Goal: Information Seeking & Learning: Check status

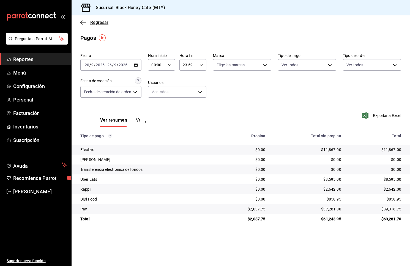
click at [89, 23] on span "Regresar" at bounding box center [94, 22] width 28 height 5
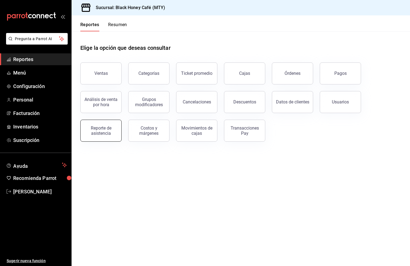
click at [109, 130] on div "Reporte de asistencia" at bounding box center [101, 130] width 34 height 10
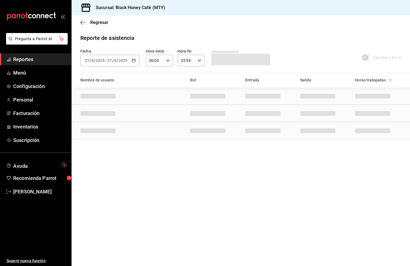
click at [117, 59] on span "/" at bounding box center [118, 60] width 2 height 4
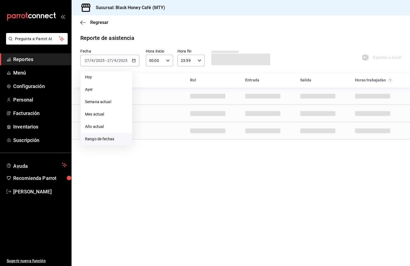
click at [102, 138] on span "Rango de fechas" at bounding box center [106, 139] width 43 height 6
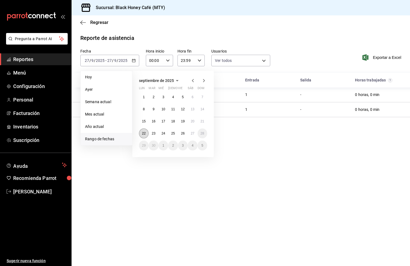
click at [147, 134] on button "22" at bounding box center [144, 133] width 10 height 10
click at [205, 125] on button "21" at bounding box center [202, 121] width 10 height 10
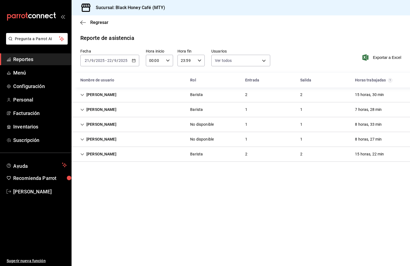
click at [121, 67] on div "Fecha [DATE] [DATE] - [DATE] [DATE] Hora inicio 00:00 Hora inicio Hora fin 23:5…" at bounding box center [240, 61] width 338 height 24
click at [123, 63] on div "[DATE] [DATE] - [DATE] [DATE]" at bounding box center [109, 61] width 59 height 12
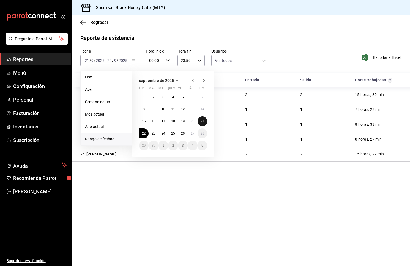
click at [202, 121] on abbr "21" at bounding box center [202, 121] width 4 height 4
click at [193, 132] on abbr "27" at bounding box center [192, 133] width 4 height 4
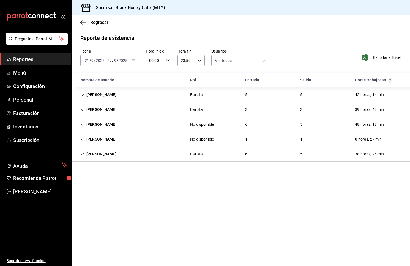
click at [319, 64] on div "Fecha [DATE] [DATE] - [DATE] [DATE] Hora inicio 00:00 Hora inicio Hora fin 23:5…" at bounding box center [240, 61] width 338 height 24
click at [81, 157] on div "[PERSON_NAME]" at bounding box center [98, 154] width 45 height 10
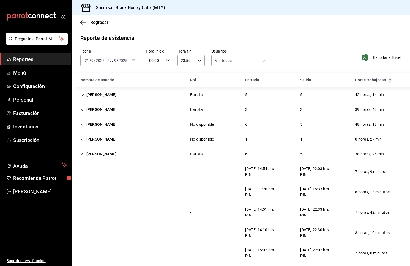
scroll to position [26, 0]
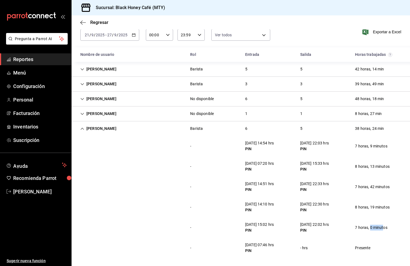
drag, startPoint x: 370, startPoint y: 226, endPoint x: 389, endPoint y: 226, distance: 19.0
click at [389, 226] on div "7 horas, 0 minutos" at bounding box center [370, 227] width 41 height 10
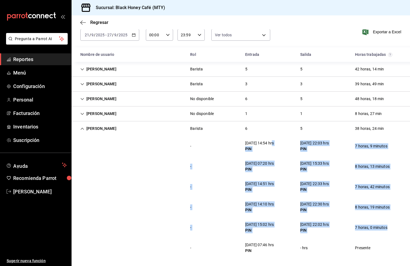
drag, startPoint x: 389, startPoint y: 226, endPoint x: 275, endPoint y: 143, distance: 140.9
click at [275, 143] on div "- [DATE] 14:54 hrs PIN [DATE] 22:03 hrs PIN 7 horas, 9 minutos - [DATE] 07:20 h…" at bounding box center [240, 197] width 338 height 122
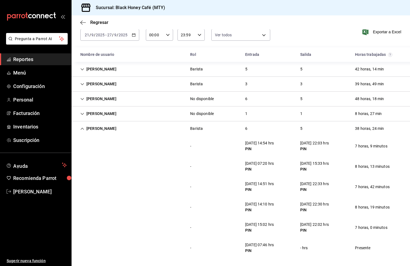
click at [254, 144] on div "[DATE] 14:54 hrs" at bounding box center [259, 143] width 29 height 6
click at [83, 125] on div "[PERSON_NAME]" at bounding box center [98, 128] width 45 height 10
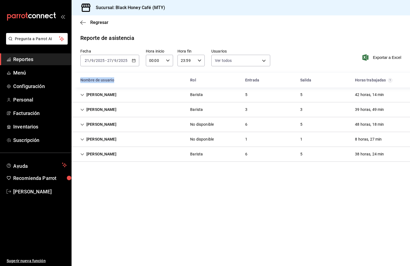
drag, startPoint x: 81, startPoint y: 79, endPoint x: 121, endPoint y: 79, distance: 40.1
click at [121, 79] on div "Nombre de usuario" at bounding box center [131, 80] width 110 height 10
drag, startPoint x: 117, startPoint y: 79, endPoint x: 80, endPoint y: 78, distance: 37.4
click at [80, 78] on div "Nombre de usuario" at bounding box center [131, 80] width 110 height 10
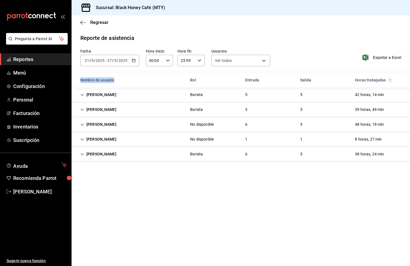
click at [80, 78] on div "Nombre de usuario" at bounding box center [131, 80] width 110 height 10
click at [193, 198] on main "Regresar Reporte de asistencia Fecha [DATE] [DATE] - [DATE] [DATE] Hora inicio …" at bounding box center [240, 140] width 338 height 250
click at [81, 92] on div "[PERSON_NAME]" at bounding box center [98, 95] width 45 height 10
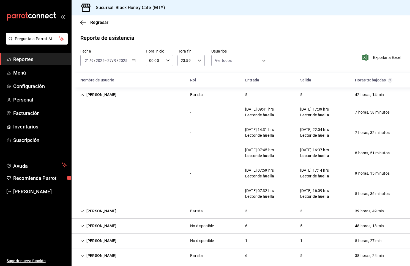
scroll to position [5, 0]
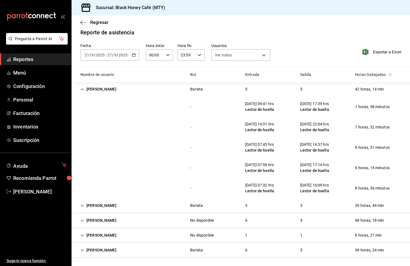
drag, startPoint x: 263, startPoint y: 143, endPoint x: 272, endPoint y: 143, distance: 9.6
click at [272, 143] on div "[DATE] 07:45 hrs" at bounding box center [259, 145] width 29 height 6
click at [269, 153] on div "[DATE] 07:45 hrs Lector de huella" at bounding box center [260, 147] width 38 height 16
drag, startPoint x: 265, startPoint y: 162, endPoint x: 283, endPoint y: 170, distance: 19.7
click at [278, 169] on div "[DATE] 07:59 hrs Lector de huella" at bounding box center [260, 168] width 38 height 16
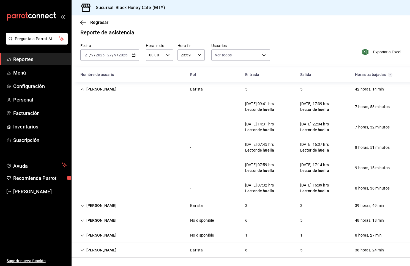
click at [276, 178] on div "- [DATE] 07:32 hrs Lector de huella [DATE] 16:09 hrs Lector de huella 8 horas, …" at bounding box center [240, 188] width 338 height 20
click at [274, 165] on div "[DATE] 07:59 hrs" at bounding box center [259, 165] width 29 height 6
drag, startPoint x: 264, startPoint y: 103, endPoint x: 274, endPoint y: 103, distance: 10.7
click at [274, 103] on div "[DATE] 09:41 hrs" at bounding box center [259, 104] width 29 height 6
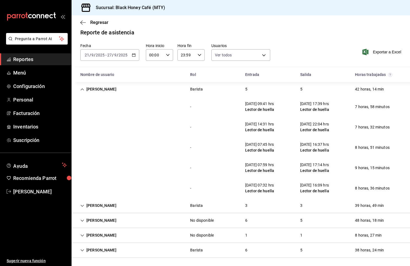
click at [87, 200] on div "[PERSON_NAME]" at bounding box center [98, 205] width 45 height 10
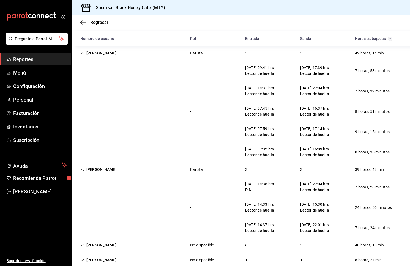
scroll to position [41, 0]
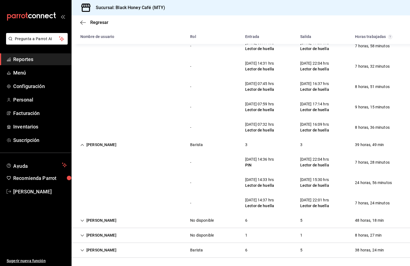
click at [81, 248] on icon "Cell" at bounding box center [82, 250] width 4 height 4
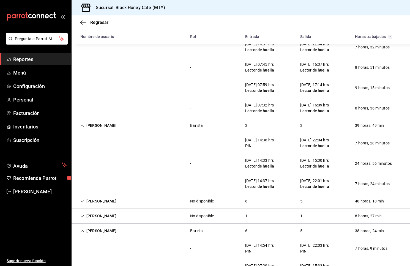
scroll to position [91, 0]
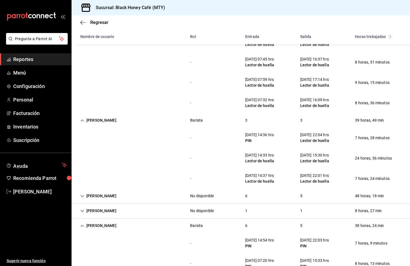
click at [85, 194] on div "[PERSON_NAME]" at bounding box center [98, 196] width 45 height 10
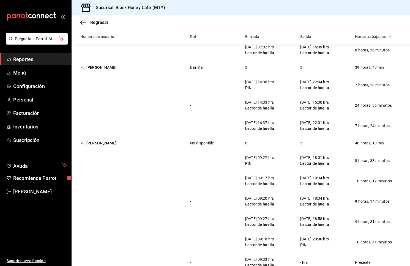
scroll to position [140, 0]
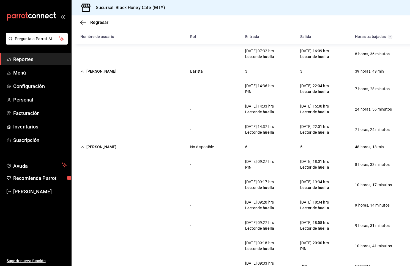
click at [85, 148] on div "[PERSON_NAME]" at bounding box center [98, 147] width 45 height 10
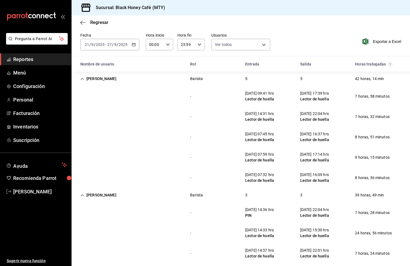
scroll to position [20, 0]
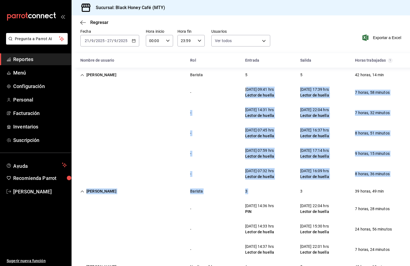
drag, startPoint x: 246, startPoint y: 90, endPoint x: 303, endPoint y: 187, distance: 112.0
click at [303, 187] on div "[PERSON_NAME] 5 5 42 horas, 14 min - [DATE] 09:41 hrs Lector de huella [DATE] 1…" at bounding box center [240, 247] width 338 height 358
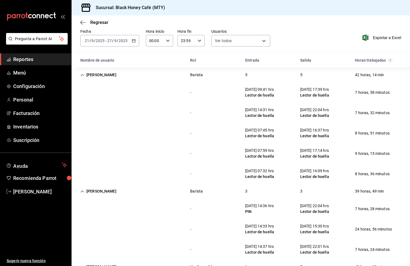
click at [300, 157] on div "Lector de huella" at bounding box center [314, 156] width 29 height 6
drag, startPoint x: 249, startPoint y: 149, endPoint x: 287, endPoint y: 158, distance: 39.4
click at [285, 158] on div "- [DATE] 07:59 hrs Lector de huella [DATE] 17:14 hrs Lector de huella 9 horas, …" at bounding box center [240, 153] width 338 height 20
click at [287, 158] on div "- [DATE] 07:59 hrs Lector de huella [DATE] 17:14 hrs Lector de huella 9 horas, …" at bounding box center [240, 153] width 338 height 20
click at [272, 151] on div "[DATE] 07:59 hrs" at bounding box center [259, 151] width 29 height 6
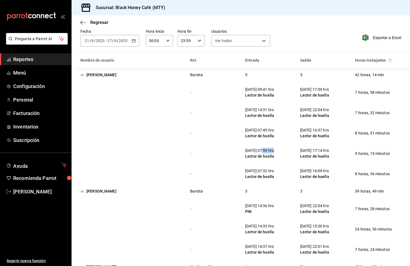
drag, startPoint x: 263, startPoint y: 150, endPoint x: 278, endPoint y: 152, distance: 15.4
click at [274, 152] on div "[DATE] 07:59 hrs" at bounding box center [259, 151] width 29 height 6
drag, startPoint x: 271, startPoint y: 151, endPoint x: 262, endPoint y: 151, distance: 9.1
click at [262, 151] on div "[DATE] 07:59 hrs" at bounding box center [259, 151] width 29 height 6
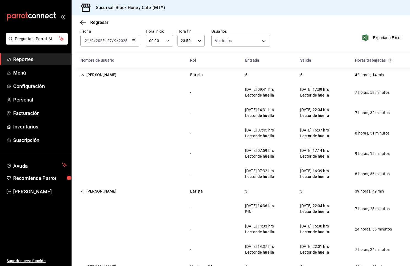
click at [262, 151] on div "[DATE] 07:59 hrs" at bounding box center [259, 151] width 29 height 6
drag, startPoint x: 263, startPoint y: 151, endPoint x: 274, endPoint y: 150, distance: 10.7
click at [274, 150] on div "[DATE] 07:59 hrs" at bounding box center [259, 151] width 29 height 6
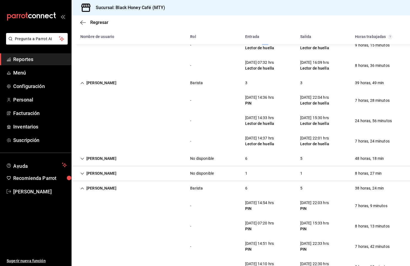
scroll to position [127, 0]
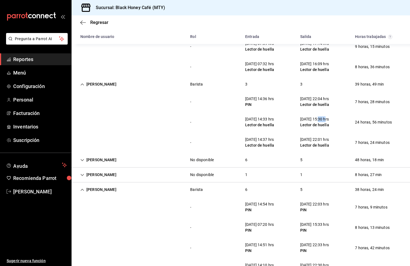
drag, startPoint x: 319, startPoint y: 118, endPoint x: 332, endPoint y: 118, distance: 12.9
click at [329, 118] on div "[DATE] 15:30 hrs" at bounding box center [314, 119] width 29 height 6
drag, startPoint x: 318, startPoint y: 118, endPoint x: 334, endPoint y: 119, distance: 16.0
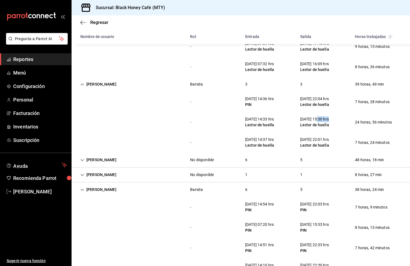
click at [333, 119] on div "[DATE] 15:30 hrs Lector de huella" at bounding box center [315, 122] width 38 height 16
drag, startPoint x: 338, startPoint y: 120, endPoint x: 318, endPoint y: 119, distance: 20.6
click at [318, 119] on div "- [DATE] 14:33 hrs Lector de huella [DATE] 15:30 hrs Lector de huella 24 horas,…" at bounding box center [240, 122] width 338 height 20
click at [318, 119] on div "[DATE] 15:30 hrs" at bounding box center [314, 119] width 29 height 6
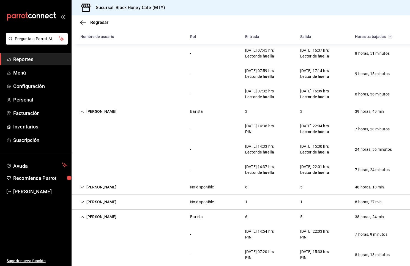
scroll to position [96, 0]
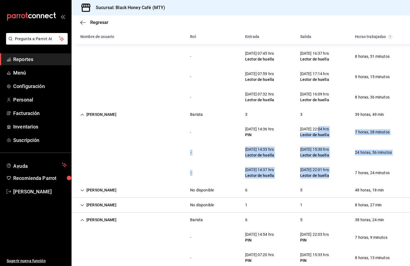
drag, startPoint x: 320, startPoint y: 128, endPoint x: 330, endPoint y: 176, distance: 48.2
click at [330, 176] on div "- [DATE] 14:36 hrs PIN [DATE] 22:04 hrs Lector de huella 7 horas, 28 minutos - …" at bounding box center [240, 152] width 338 height 61
click at [329, 176] on div "Lector de huella" at bounding box center [314, 176] width 29 height 6
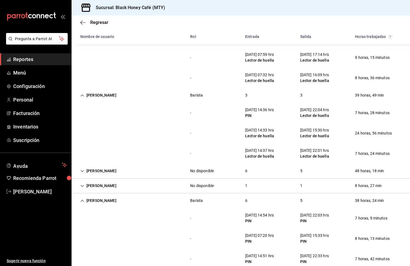
scroll to position [129, 0]
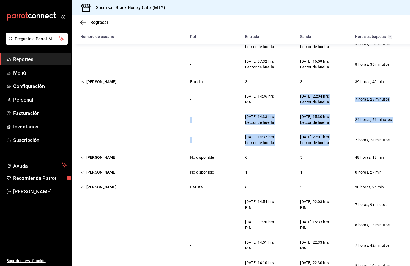
drag, startPoint x: 299, startPoint y: 93, endPoint x: 331, endPoint y: 146, distance: 62.2
click at [331, 146] on div "- [DATE] 14:36 hrs PIN [DATE] 22:04 hrs Lector de huella 7 horas, 28 minutos - …" at bounding box center [240, 119] width 338 height 61
click at [331, 146] on div "[DATE] 22:01 hrs Lector de huella" at bounding box center [315, 140] width 38 height 16
drag, startPoint x: 333, startPoint y: 143, endPoint x: 240, endPoint y: 96, distance: 104.5
click at [240, 96] on div "- [DATE] 14:36 hrs PIN [DATE] 22:04 hrs Lector de huella 7 horas, 28 minutos - …" at bounding box center [240, 119] width 338 height 61
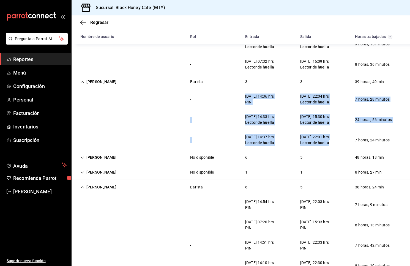
click at [240, 96] on div "- [DATE] 14:36 hrs PIN [DATE] 22:04 hrs Lector de huella 7 horas, 28 minutos" at bounding box center [240, 99] width 338 height 20
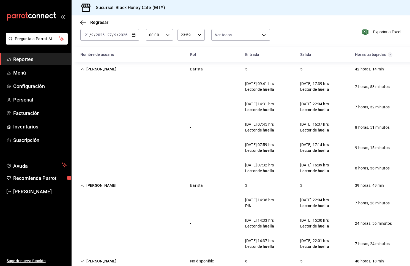
scroll to position [28, 0]
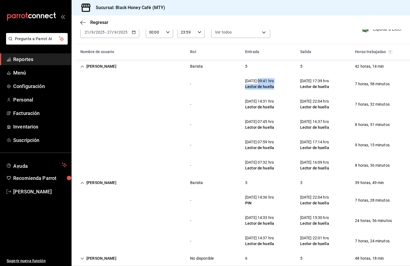
drag, startPoint x: 260, startPoint y: 81, endPoint x: 278, endPoint y: 105, distance: 29.9
click at [278, 103] on div "- [DATE] 09:41 hrs Lector de huella [DATE] 17:39 hrs Lector de huella 7 horas, …" at bounding box center [240, 125] width 338 height 102
click at [274, 105] on div "Lector de huella" at bounding box center [259, 107] width 29 height 6
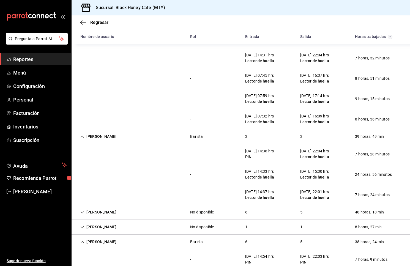
scroll to position [75, 0]
drag, startPoint x: 268, startPoint y: 172, endPoint x: 278, endPoint y: 172, distance: 9.6
click at [274, 172] on div "[DATE] 14:33 hrs" at bounding box center [259, 171] width 29 height 6
drag, startPoint x: 263, startPoint y: 168, endPoint x: 278, endPoint y: 168, distance: 15.1
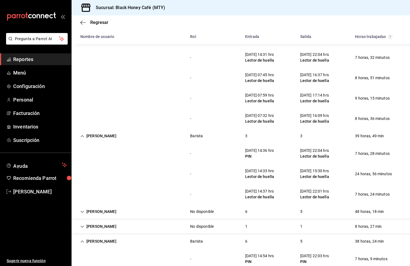
click at [274, 168] on div "[DATE] 14:33 hrs" at bounding box center [259, 171] width 29 height 6
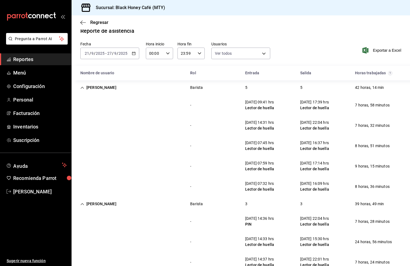
scroll to position [0, 0]
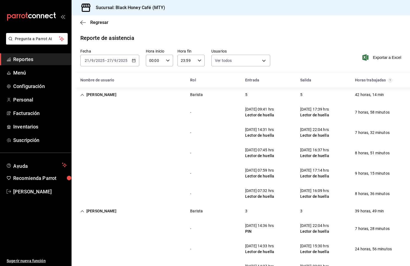
drag, startPoint x: 266, startPoint y: 109, endPoint x: 280, endPoint y: 109, distance: 14.3
click at [274, 109] on div "[DATE] 09:41 hrs" at bounding box center [259, 109] width 29 height 6
click at [278, 109] on div "[DATE] 09:41 hrs Lector de huella" at bounding box center [260, 112] width 38 height 16
click at [267, 108] on div "[DATE] 09:41 hrs" at bounding box center [259, 109] width 29 height 6
drag, startPoint x: 265, startPoint y: 108, endPoint x: 275, endPoint y: 108, distance: 10.4
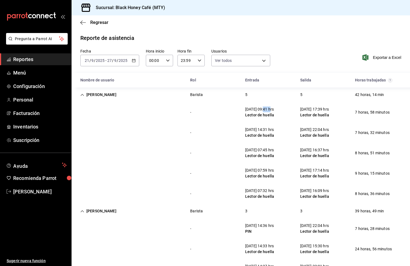
click at [274, 108] on div "[DATE] 09:41 hrs" at bounding box center [259, 109] width 29 height 6
drag, startPoint x: 264, startPoint y: 150, endPoint x: 275, endPoint y: 151, distance: 10.5
click at [274, 151] on div "[DATE] 07:45 hrs" at bounding box center [259, 150] width 29 height 6
drag, startPoint x: 243, startPoint y: 127, endPoint x: 279, endPoint y: 147, distance: 41.0
click at [279, 147] on div "- [DATE] 09:41 hrs Lector de huella [DATE] 17:39 hrs Lector de huella 7 horas, …" at bounding box center [240, 153] width 338 height 102
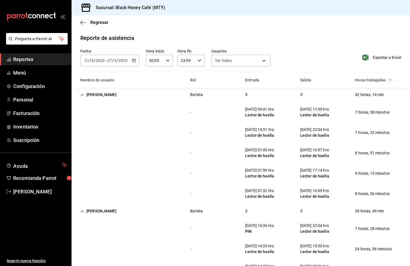
click at [274, 138] on div "Lector de huella" at bounding box center [259, 135] width 29 height 6
drag, startPoint x: 247, startPoint y: 110, endPoint x: 267, endPoint y: 144, distance: 39.8
click at [266, 142] on div "- [DATE] 09:41 hrs Lector de huella [DATE] 17:39 hrs Lector de huella 7 horas, …" at bounding box center [240, 153] width 338 height 102
click at [267, 144] on div "- [DATE] 07:45 hrs Lector de huella [DATE] 16:37 hrs Lector de huella 8 horas, …" at bounding box center [240, 153] width 338 height 20
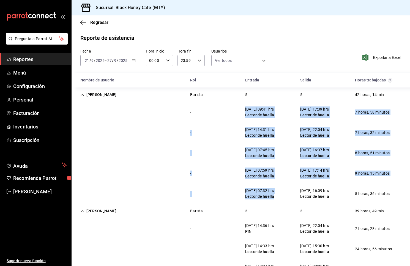
drag, startPoint x: 244, startPoint y: 110, endPoint x: 264, endPoint y: 203, distance: 95.4
click at [264, 203] on div "- [DATE] 09:41 hrs Lector de huella [DATE] 17:39 hrs Lector de huella 7 horas, …" at bounding box center [240, 153] width 338 height 102
click at [264, 203] on div "- [DATE] 07:32 hrs Lector de huella [DATE] 16:09 hrs Lector de huella 8 horas, …" at bounding box center [240, 193] width 338 height 20
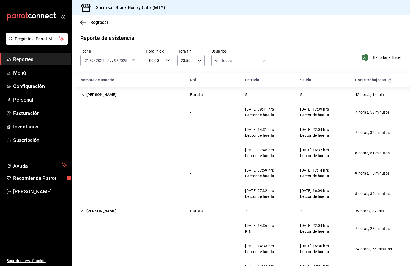
click at [266, 203] on div "- [DATE] 07:32 hrs Lector de huella [DATE] 16:09 hrs Lector de huella 8 horas, …" at bounding box center [240, 193] width 338 height 20
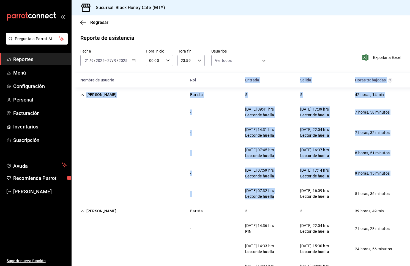
drag, startPoint x: 277, startPoint y: 194, endPoint x: 242, endPoint y: 74, distance: 124.5
click at [242, 74] on div "Nombre de usuario Rol Entrada [PERSON_NAME] trabajadas [PERSON_NAME][GEOGRAPHIC…" at bounding box center [240, 259] width 338 height 373
click at [247, 103] on div "- [DATE] 09:41 hrs Lector de huella [DATE] 17:39 hrs Lector de huella 7 horas, …" at bounding box center [240, 112] width 338 height 20
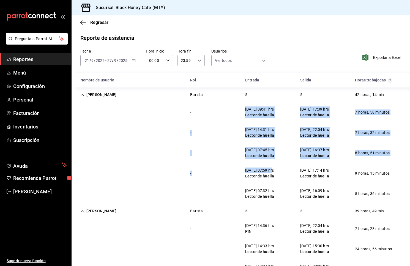
drag, startPoint x: 243, startPoint y: 107, endPoint x: 279, endPoint y: 183, distance: 83.7
click at [279, 181] on div "- [DATE] 09:41 hrs Lector de huella [DATE] 17:39 hrs Lector de huella 7 horas, …" at bounding box center [240, 153] width 338 height 102
click at [279, 183] on div "- [DATE] 07:59 hrs Lector de huella [DATE] 17:14 hrs Lector de huella 9 horas, …" at bounding box center [240, 173] width 338 height 20
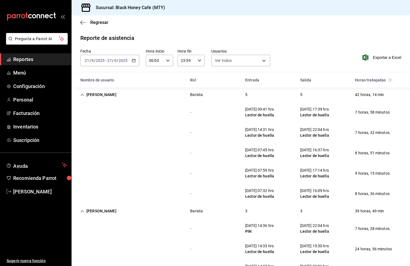
click at [187, 130] on div "-" at bounding box center [191, 133] width 10 height 10
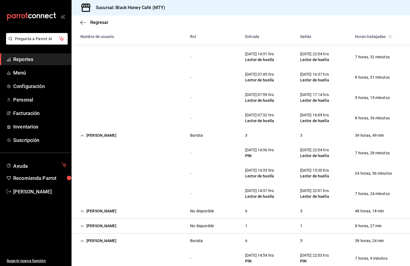
scroll to position [82, 0]
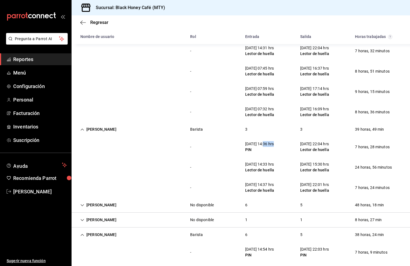
drag, startPoint x: 264, startPoint y: 142, endPoint x: 286, endPoint y: 147, distance: 22.8
click at [284, 145] on div "- [DATE] 14:36 hrs PIN [DATE] 22:04 hrs Lector de huella 7 horas, 28 minutos" at bounding box center [240, 147] width 338 height 20
click at [264, 170] on div "Lector de huella" at bounding box center [259, 170] width 29 height 6
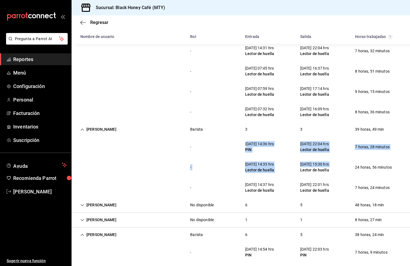
drag, startPoint x: 248, startPoint y: 142, endPoint x: 305, endPoint y: 185, distance: 71.7
click at [302, 182] on div "- [DATE] 14:36 hrs PIN [DATE] 22:04 hrs Lector de huella 7 horas, 28 minutos - …" at bounding box center [240, 167] width 338 height 61
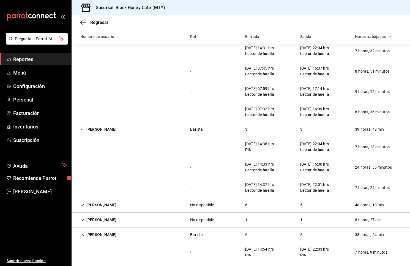
click at [329, 191] on div "Lector de huella" at bounding box center [314, 190] width 29 height 6
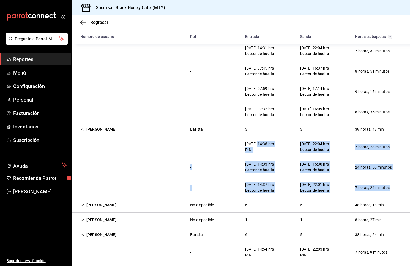
drag, startPoint x: 397, startPoint y: 192, endPoint x: 257, endPoint y: 143, distance: 148.0
click at [257, 143] on div "- [DATE] 14:36 hrs PIN [DATE] 22:04 hrs Lector de huella 7 horas, 28 minutos - …" at bounding box center [240, 167] width 338 height 61
click at [257, 143] on div "[DATE] 14:36 hrs" at bounding box center [259, 144] width 29 height 6
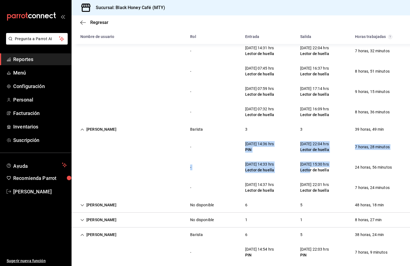
drag, startPoint x: 251, startPoint y: 140, endPoint x: 315, endPoint y: 176, distance: 73.1
click at [314, 175] on div "- [DATE] 14:36 hrs PIN [DATE] 22:04 hrs Lector de huella 7 horas, 28 minutos - …" at bounding box center [240, 167] width 338 height 61
click at [315, 176] on div "- [DATE] 14:33 hrs Lector de huella [DATE] 15:30 hrs Lector de huella 24 horas,…" at bounding box center [240, 167] width 338 height 20
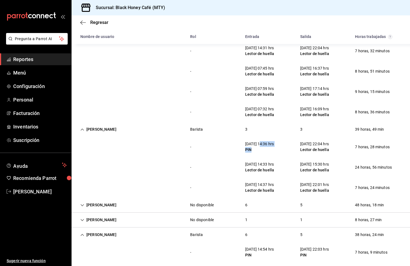
drag, startPoint x: 261, startPoint y: 144, endPoint x: 293, endPoint y: 151, distance: 33.5
click at [293, 151] on div "- [DATE] 14:36 hrs PIN [DATE] 22:04 hrs Lector de huella 7 horas, 28 minutos" at bounding box center [240, 147] width 338 height 20
click at [292, 151] on div "- [DATE] 14:36 hrs PIN [DATE] 22:04 hrs Lector de huella 7 horas, 28 minutos" at bounding box center [240, 147] width 338 height 20
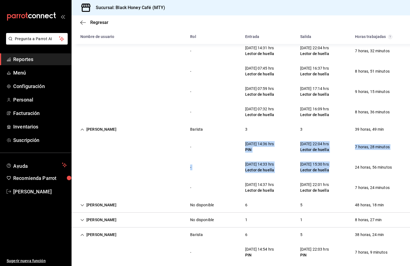
drag, startPoint x: 246, startPoint y: 139, endPoint x: 340, endPoint y: 179, distance: 102.1
click at [340, 179] on div "- [DATE] 14:36 hrs PIN [DATE] 22:04 hrs Lector de huella 7 horas, 28 minutos - …" at bounding box center [240, 167] width 338 height 61
click at [340, 179] on div "- [DATE] 14:37 hrs Lector de huella [DATE] 22:01 hrs Lector de huella 7 horas, …" at bounding box center [240, 187] width 338 height 20
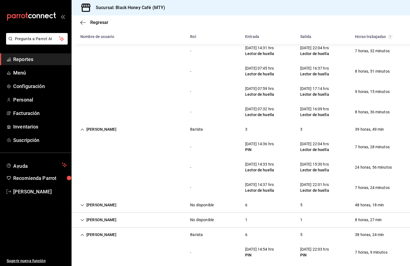
drag, startPoint x: 266, startPoint y: 165, endPoint x: 334, endPoint y: 167, distance: 68.2
click at [332, 166] on div "- [DATE] 14:33 hrs Lector de huella [DATE] 15:30 hrs Lector de huella 24 horas,…" at bounding box center [240, 167] width 338 height 20
click at [333, 167] on div "[DATE] 15:30 hrs Lector de huella" at bounding box center [315, 167] width 38 height 16
drag, startPoint x: 395, startPoint y: 167, endPoint x: 245, endPoint y: 163, distance: 150.1
click at [245, 163] on div "- [DATE] 14:33 hrs Lector de huella [DATE] 15:30 hrs Lector de huella 24 horas,…" at bounding box center [240, 167] width 338 height 20
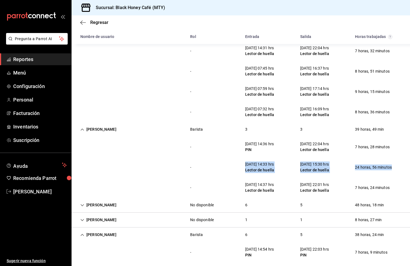
click at [245, 163] on div "[DATE] 14:33 hrs" at bounding box center [259, 164] width 29 height 6
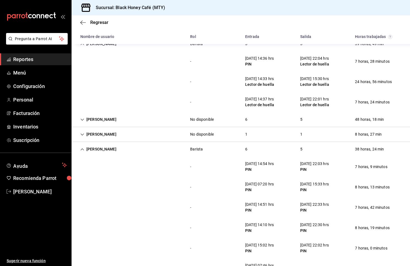
scroll to position [188, 0]
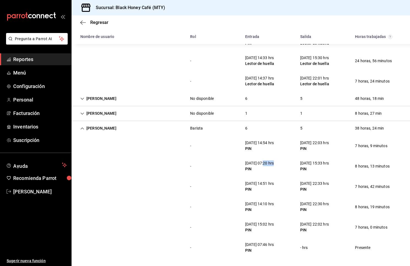
drag, startPoint x: 263, startPoint y: 163, endPoint x: 285, endPoint y: 163, distance: 22.0
click at [285, 163] on div "- [DATE] 07:20 hrs PIN [DATE] 15:33 hrs PIN 8 horas, 13 minutos" at bounding box center [240, 166] width 338 height 20
drag, startPoint x: 282, startPoint y: 163, endPoint x: 271, endPoint y: 145, distance: 21.0
click at [272, 146] on div "- [DATE] 14:54 hrs PIN [DATE] 22:03 hrs PIN 7 horas, 9 minutos - [DATE] 07:20 h…" at bounding box center [240, 197] width 338 height 122
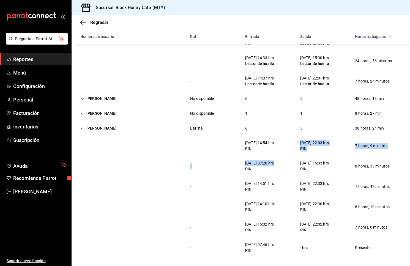
click at [271, 146] on div "PIN" at bounding box center [259, 149] width 29 height 6
drag, startPoint x: 261, startPoint y: 143, endPoint x: 278, endPoint y: 143, distance: 16.2
click at [274, 143] on div "[DATE] 14:54 hrs" at bounding box center [259, 143] width 29 height 6
drag, startPoint x: 261, startPoint y: 185, endPoint x: 281, endPoint y: 185, distance: 19.2
click at [278, 185] on div "[DATE] 14:51 hrs PIN" at bounding box center [259, 186] width 37 height 16
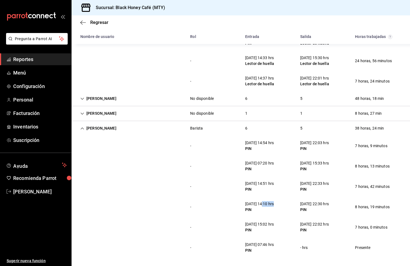
drag, startPoint x: 262, startPoint y: 202, endPoint x: 282, endPoint y: 203, distance: 20.1
click at [278, 203] on div "[DATE] 14:10 hrs PIN" at bounding box center [259, 207] width 37 height 16
click at [274, 205] on div "[DATE] 14:10 hrs" at bounding box center [259, 204] width 29 height 6
drag, startPoint x: 263, startPoint y: 204, endPoint x: 292, endPoint y: 204, distance: 28.9
click at [292, 204] on div "- [DATE] 14:10 hrs PIN [DATE] 22:30 hrs PIN 8 horas, 19 minutos" at bounding box center [240, 207] width 338 height 20
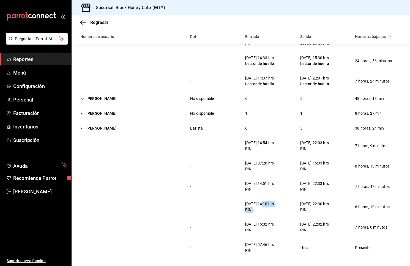
click at [274, 209] on div "PIN" at bounding box center [259, 210] width 29 height 6
drag, startPoint x: 260, startPoint y: 224, endPoint x: 283, endPoint y: 223, distance: 22.6
click at [278, 223] on div "[DATE] 15:02 hrs PIN" at bounding box center [259, 227] width 37 height 16
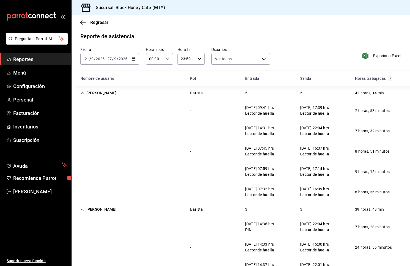
scroll to position [0, 0]
